Goal: Navigation & Orientation: Understand site structure

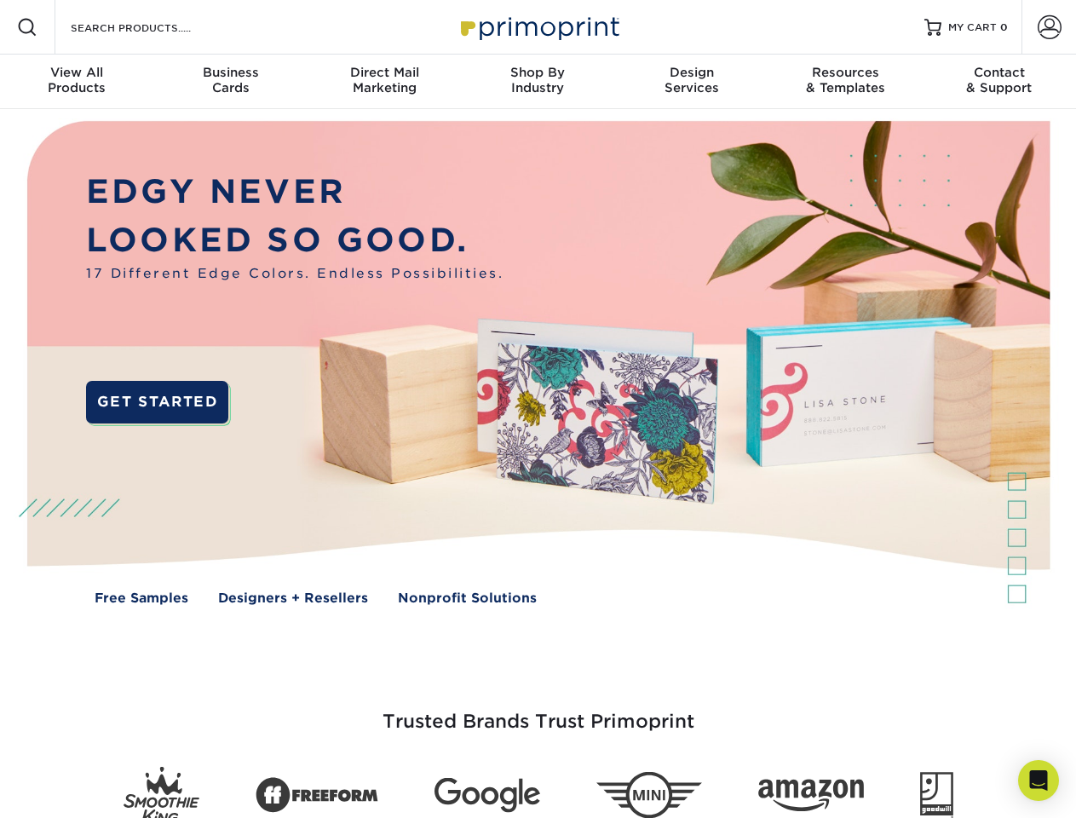
click at [538, 409] on img at bounding box center [537, 375] width 1065 height 532
click at [27, 27] on span at bounding box center [27, 27] width 20 height 20
click at [1049, 27] on span at bounding box center [1050, 27] width 24 height 24
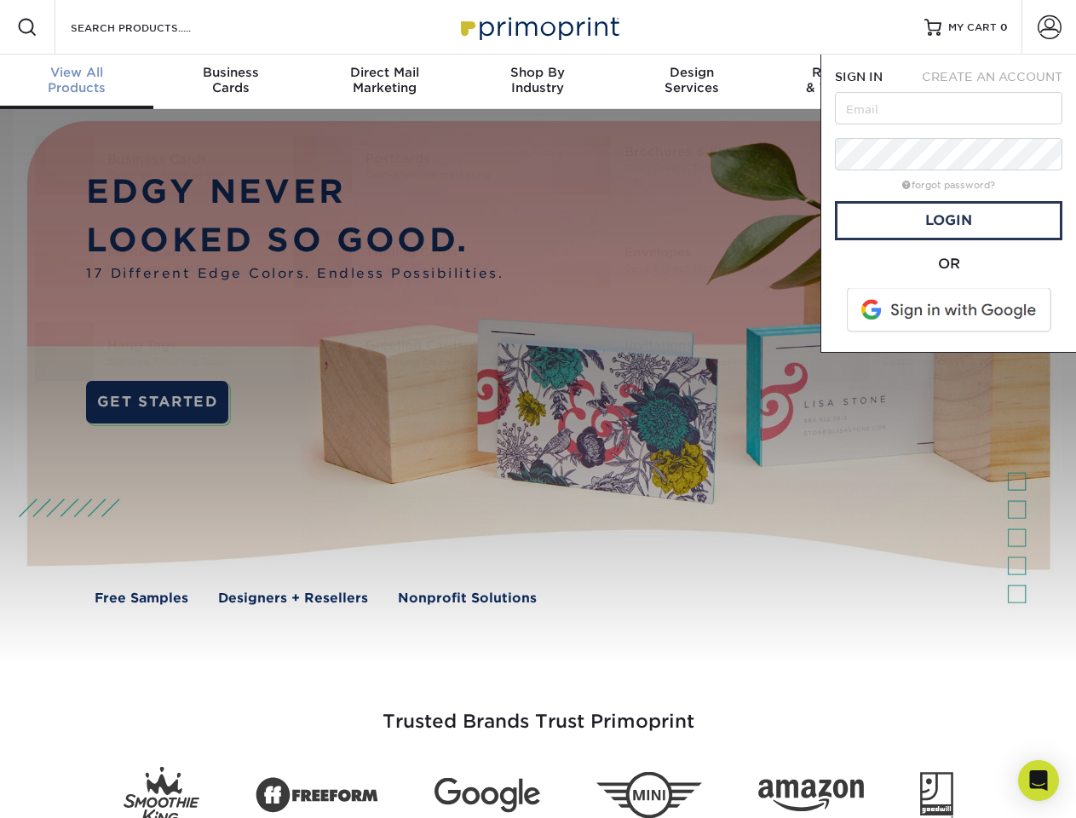
click at [77, 82] on div "View All Products" at bounding box center [76, 80] width 153 height 31
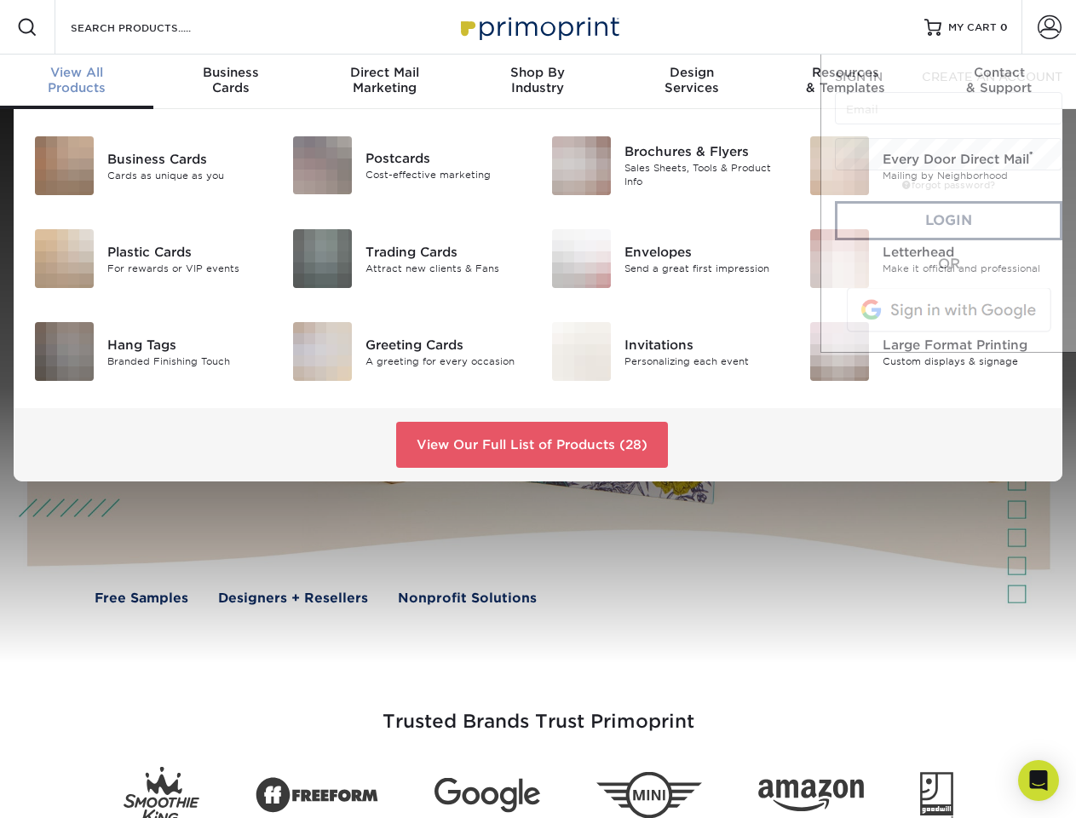
click at [230, 82] on div "Business Cards" at bounding box center [229, 80] width 153 height 31
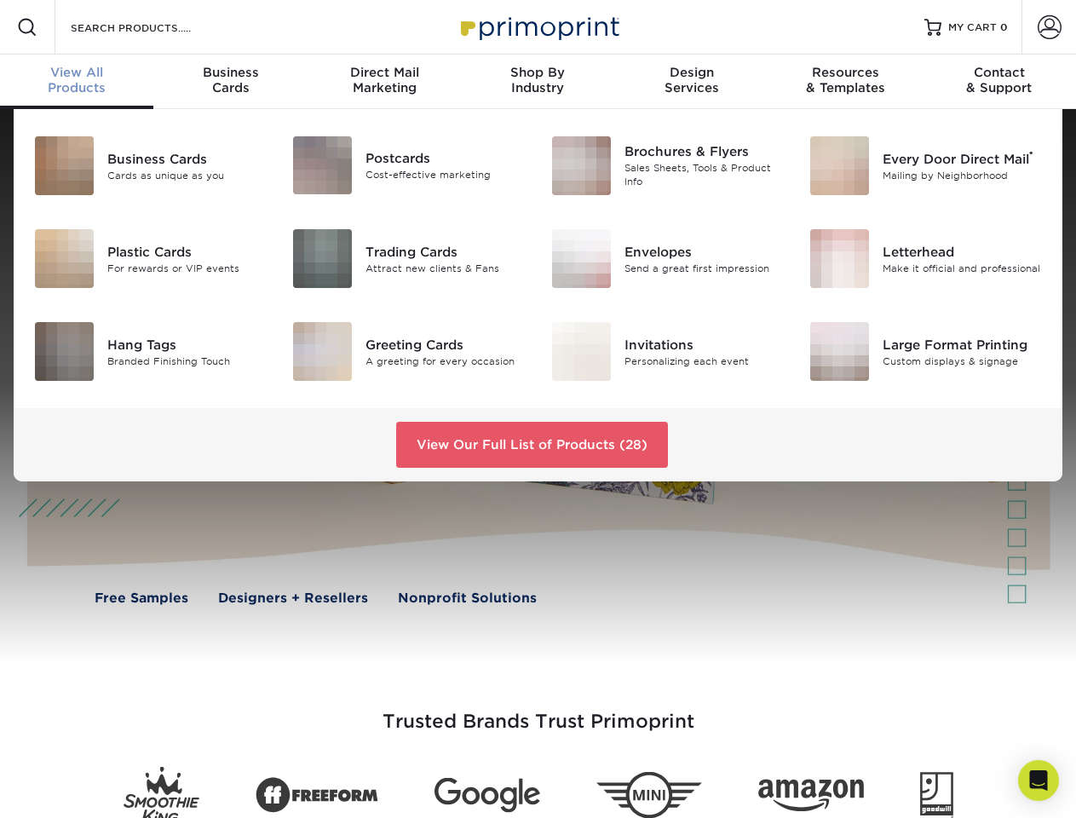
click at [384, 82] on div "Direct Mail Marketing" at bounding box center [384, 80] width 153 height 31
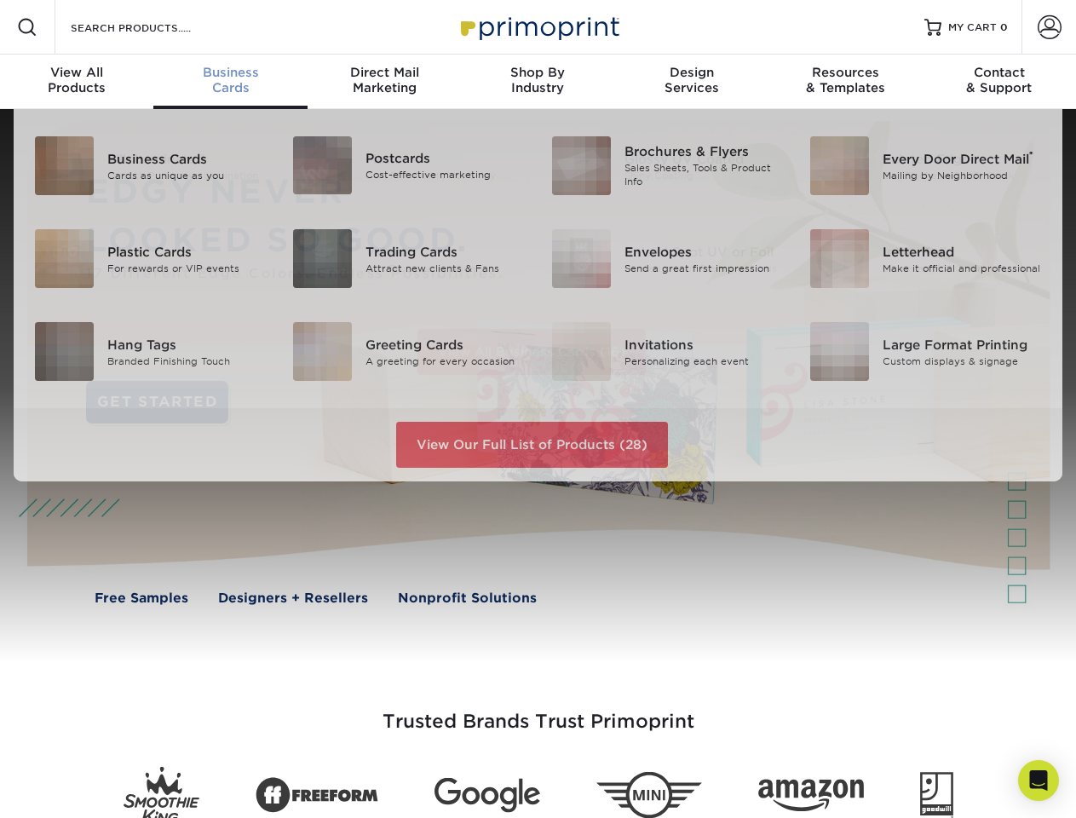
click at [538, 82] on div "Shop By Industry" at bounding box center [537, 80] width 153 height 31
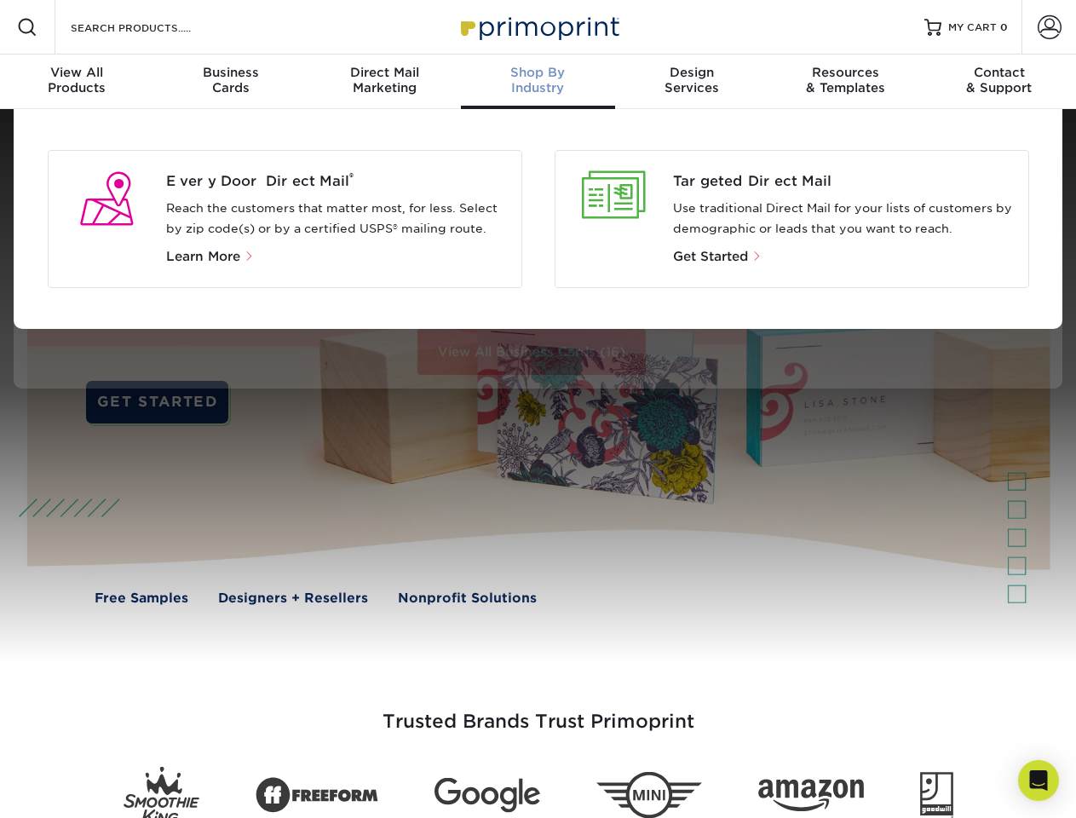
click at [692, 82] on div "Design Services" at bounding box center [691, 80] width 153 height 31
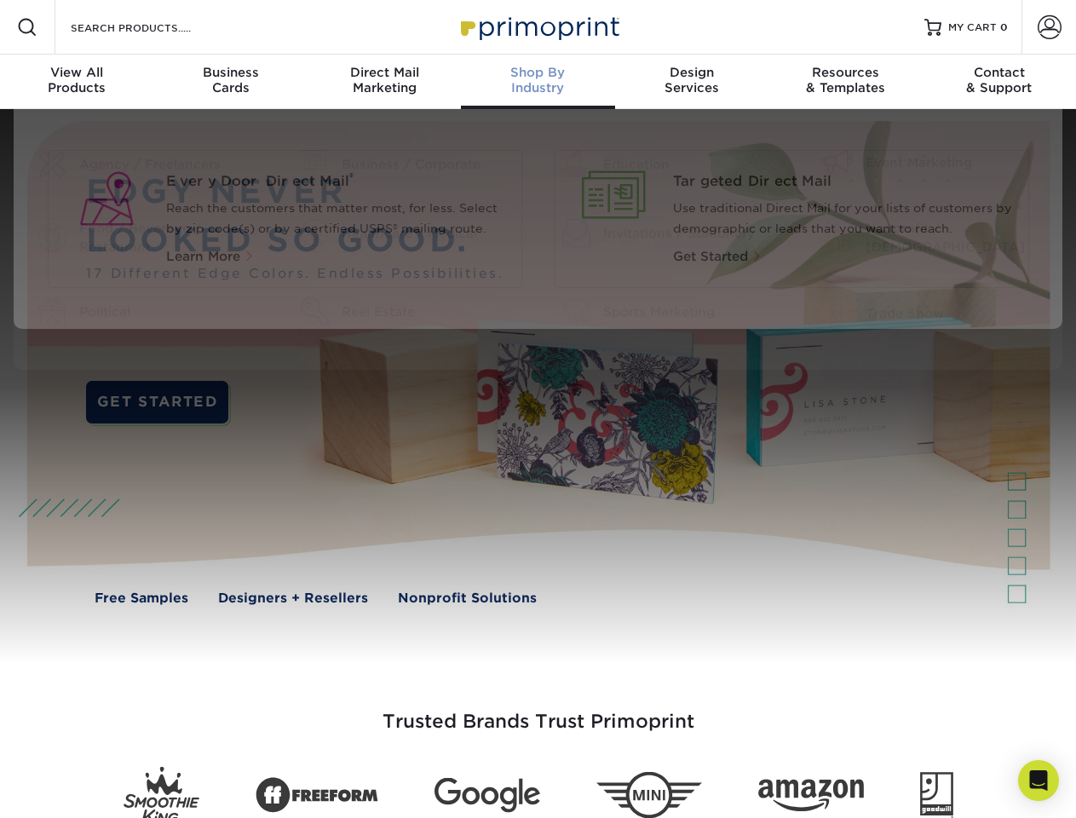
click at [845, 82] on div "Resources & Templates" at bounding box center [844, 80] width 153 height 31
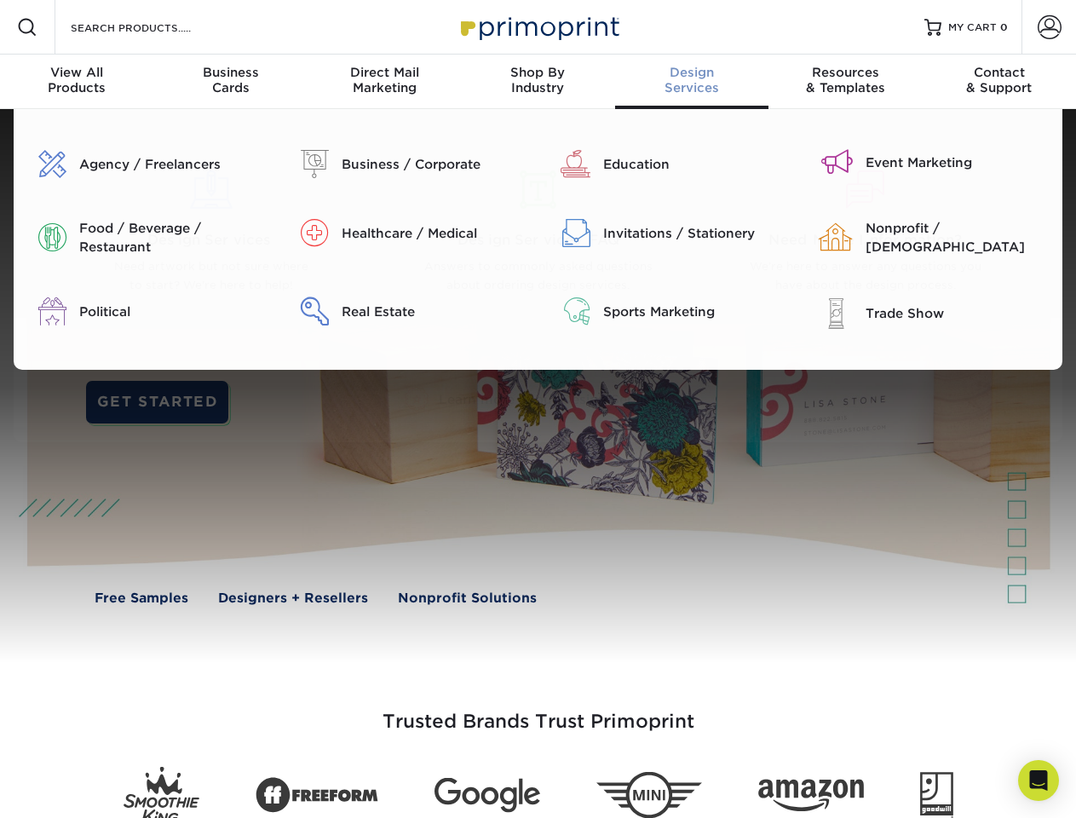
click at [999, 82] on div "Contact & Support" at bounding box center [999, 80] width 153 height 31
